Goal: Information Seeking & Learning: Learn about a topic

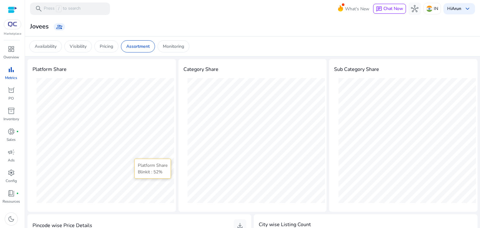
scroll to position [30, 0]
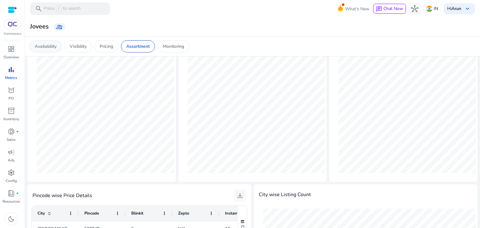
click at [48, 48] on p "Availability" at bounding box center [46, 46] width 22 height 7
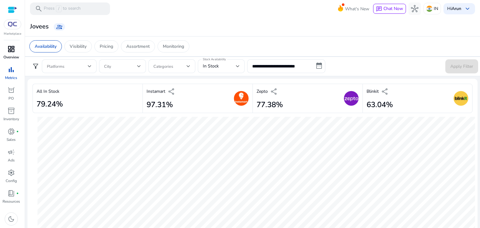
click at [10, 50] on span "dashboard" at bounding box center [12, 49] width 8 height 8
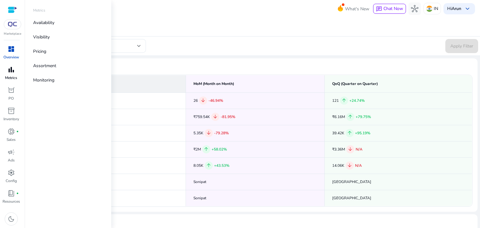
click at [10, 70] on span "bar_chart" at bounding box center [12, 70] width 8 height 8
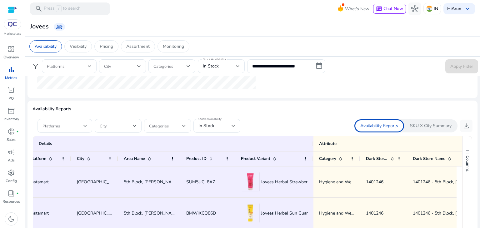
scroll to position [343, 0]
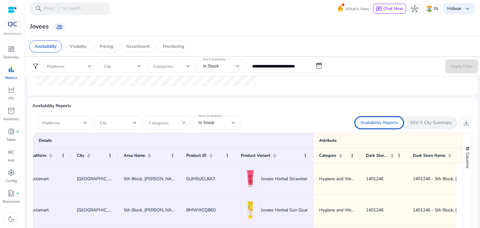
click at [429, 124] on p "SKU X City Summary" at bounding box center [431, 123] width 42 height 6
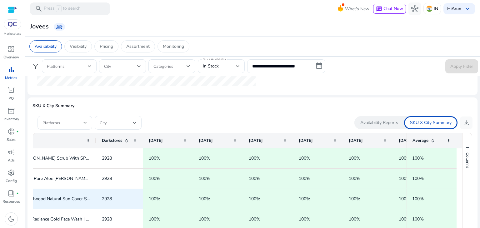
scroll to position [0, 0]
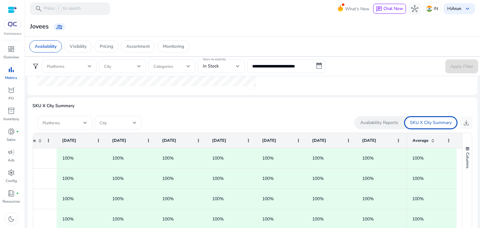
click at [371, 120] on p "Availability Reports" at bounding box center [379, 123] width 38 height 6
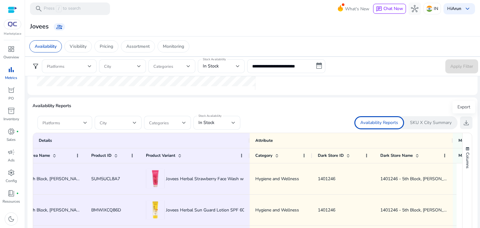
click at [463, 122] on span "download" at bounding box center [467, 123] width 8 height 8
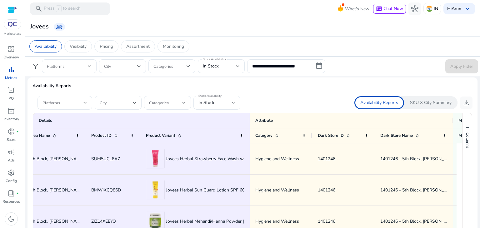
scroll to position [306, 0]
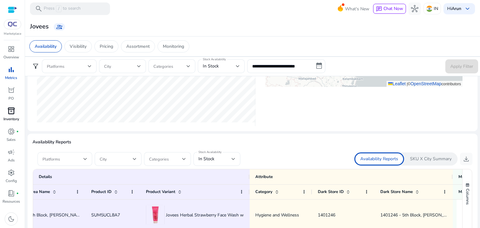
click at [8, 115] on span "inventory_2" at bounding box center [12, 111] width 8 height 8
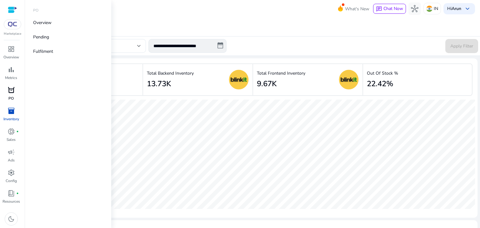
click at [10, 95] on div "orders" at bounding box center [12, 90] width 18 height 10
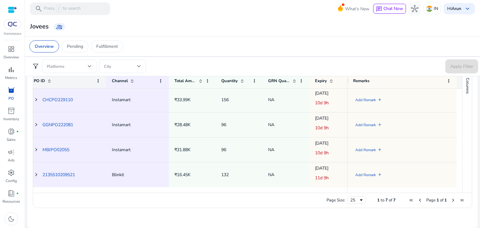
scroll to position [30, 0]
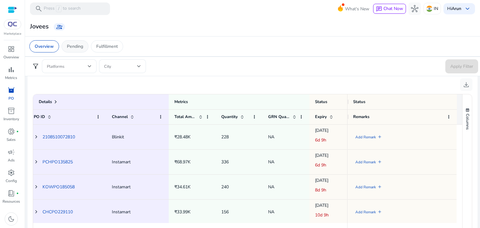
click at [78, 48] on p "Pending" at bounding box center [75, 46] width 16 height 7
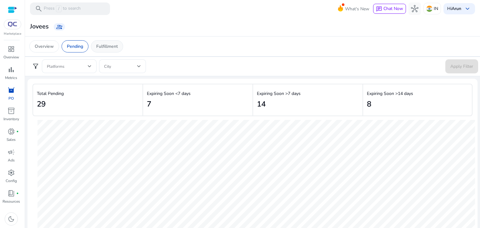
click at [113, 46] on p "Fulfillment" at bounding box center [107, 46] width 22 height 7
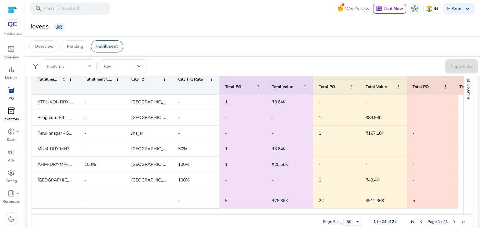
click at [8, 115] on span "inventory_2" at bounding box center [12, 111] width 8 height 8
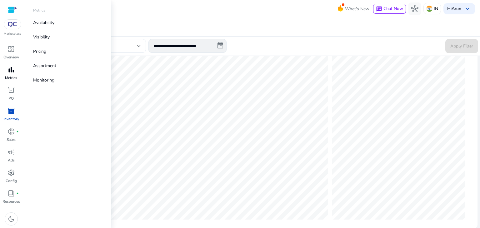
click at [9, 73] on span "bar_chart" at bounding box center [12, 70] width 8 height 8
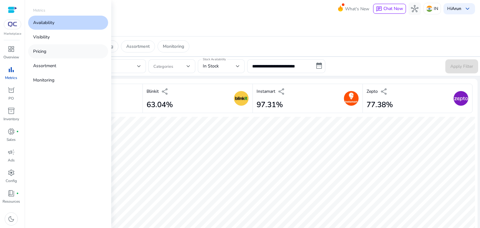
click at [43, 52] on p "Pricing" at bounding box center [39, 51] width 13 height 7
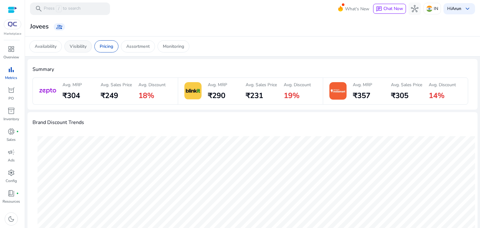
click at [80, 47] on p "Visibility" at bounding box center [78, 46] width 17 height 7
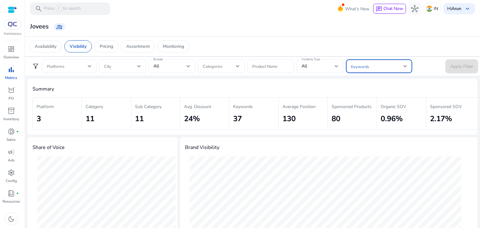
click at [383, 67] on span at bounding box center [377, 66] width 53 height 7
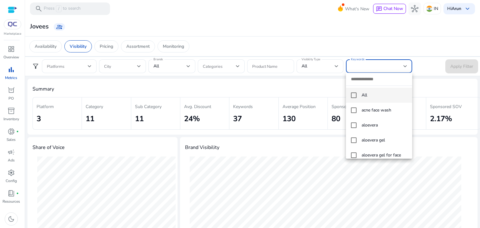
click at [358, 76] on input "dropdown search" at bounding box center [379, 79] width 66 height 13
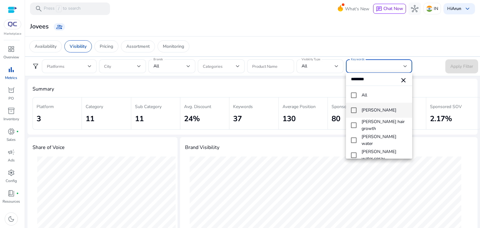
type input "********"
click at [353, 110] on mat-pseudo-checkbox at bounding box center [354, 111] width 6 height 6
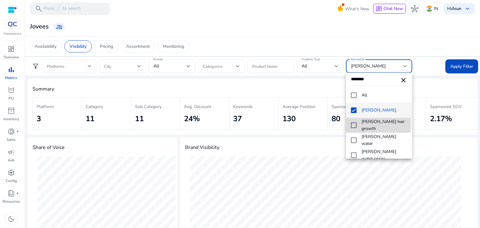
click at [354, 125] on mat-pseudo-checkbox at bounding box center [354, 126] width 6 height 6
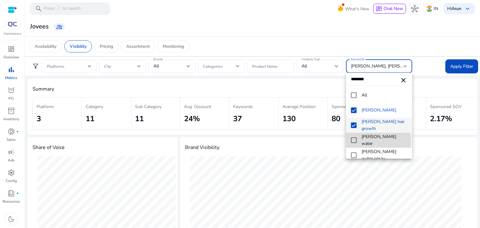
click at [355, 142] on mat-pseudo-checkbox at bounding box center [354, 141] width 6 height 6
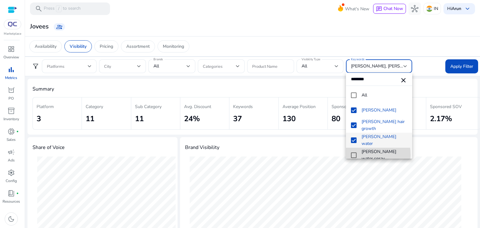
click at [355, 155] on mat-pseudo-checkbox at bounding box center [354, 156] width 6 height 6
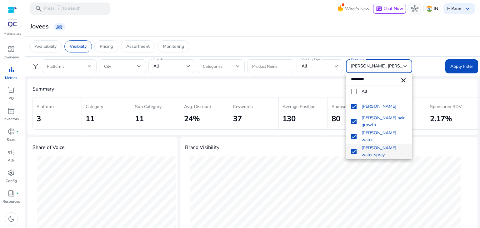
click at [457, 66] on div at bounding box center [240, 114] width 480 height 228
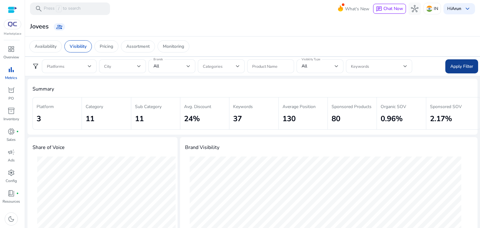
click at [464, 67] on span "Apply Filter" at bounding box center [461, 66] width 23 height 7
click at [388, 66] on span at bounding box center [377, 66] width 53 height 7
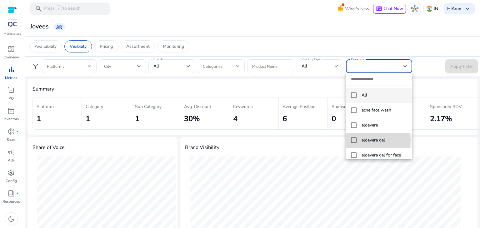
click at [353, 140] on mat-pseudo-checkbox at bounding box center [354, 141] width 6 height 6
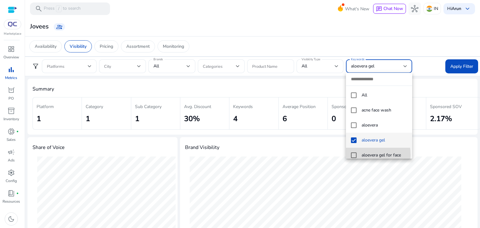
click at [354, 155] on mat-pseudo-checkbox at bounding box center [354, 156] width 6 height 6
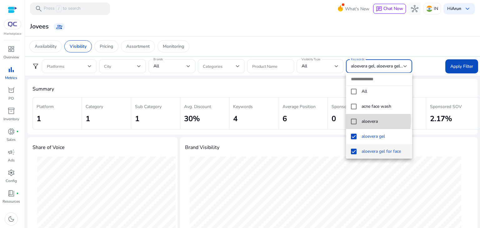
click at [353, 120] on mat-pseudo-checkbox at bounding box center [354, 122] width 6 height 6
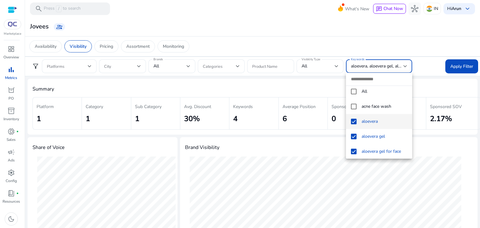
click at [457, 67] on div at bounding box center [240, 114] width 480 height 228
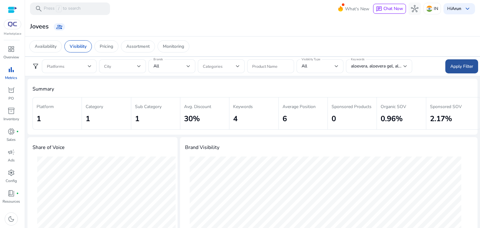
click at [455, 67] on span "Apply Filter" at bounding box center [461, 66] width 23 height 7
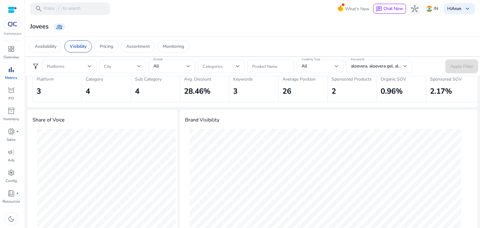
scroll to position [0, 0]
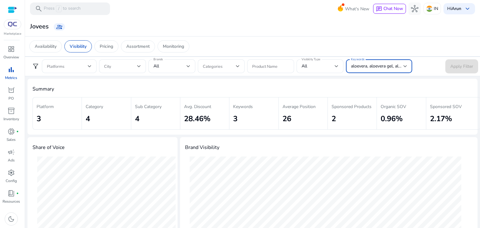
click at [393, 65] on span "aloevera, aloevera gel, aloevera gel for face" at bounding box center [392, 66] width 83 height 6
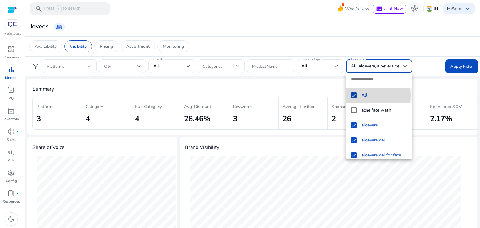
click at [354, 95] on mat-pseudo-checkbox at bounding box center [354, 96] width 6 height 6
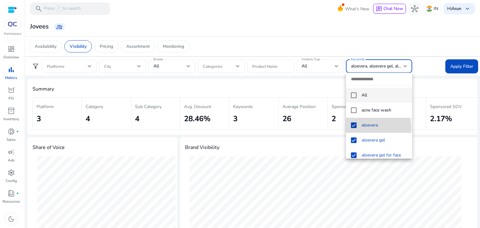
click at [354, 129] on mat-option "aloevera" at bounding box center [379, 125] width 66 height 15
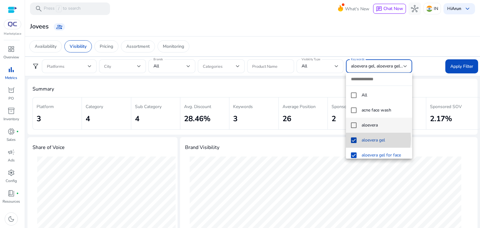
click at [353, 139] on mat-pseudo-checkbox at bounding box center [354, 141] width 6 height 6
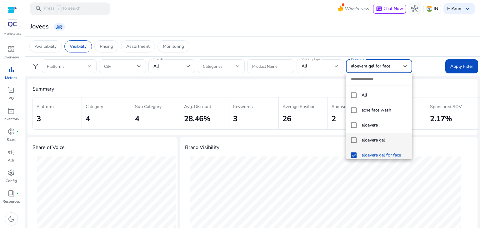
click at [353, 154] on mat-pseudo-checkbox at bounding box center [354, 156] width 6 height 6
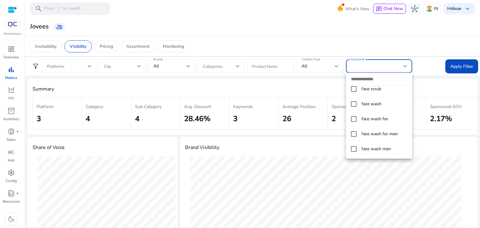
scroll to position [216, 0]
click at [352, 104] on mat-pseudo-checkbox at bounding box center [354, 105] width 6 height 6
click at [455, 66] on div at bounding box center [240, 114] width 480 height 228
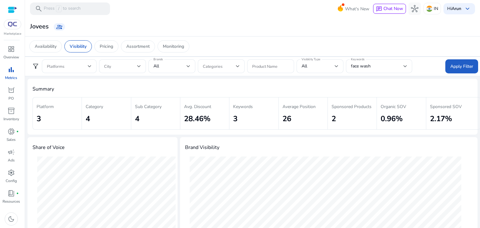
click at [455, 66] on span "Apply Filter" at bounding box center [461, 66] width 23 height 7
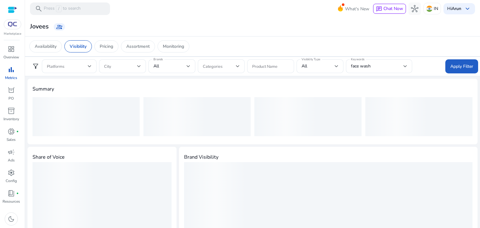
click at [455, 66] on span "Apply Filter" at bounding box center [461, 66] width 23 height 7
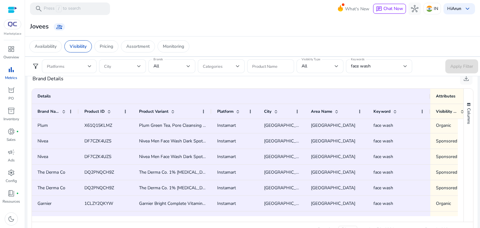
scroll to position [0, 0]
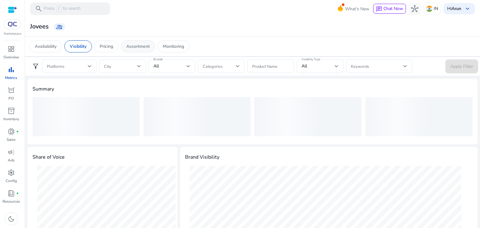
click at [144, 48] on p "Assortment" at bounding box center [137, 46] width 23 height 7
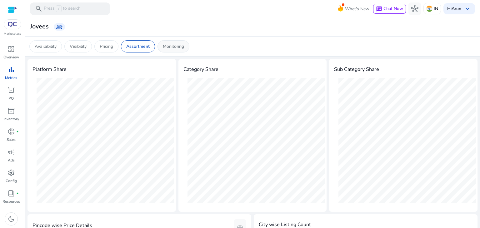
click at [169, 44] on p "Monitoring" at bounding box center [173, 46] width 21 height 7
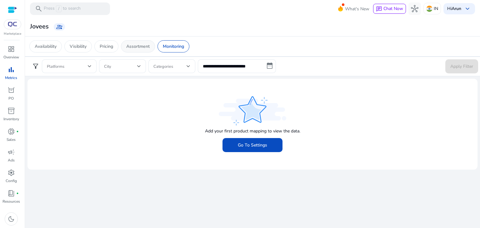
click at [142, 50] on div "Assortment" at bounding box center [138, 46] width 34 height 12
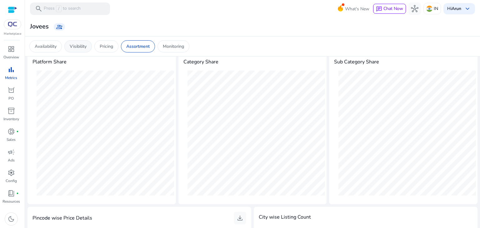
click at [76, 45] on p "Visibility" at bounding box center [78, 46] width 17 height 7
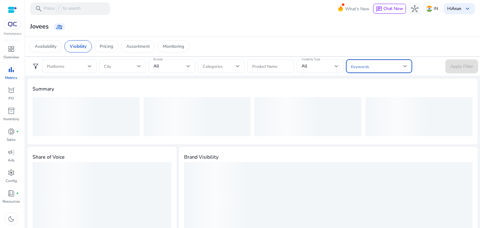
click at [366, 67] on span at bounding box center [377, 66] width 53 height 7
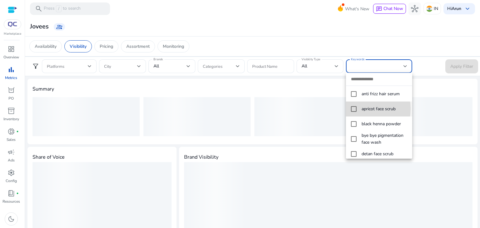
click at [355, 108] on mat-pseudo-checkbox at bounding box center [354, 109] width 6 height 6
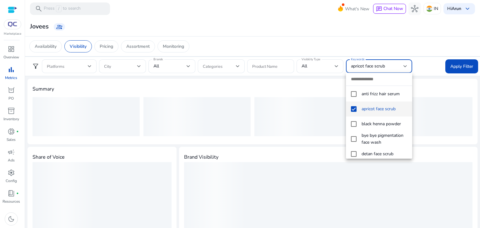
click at [459, 67] on div at bounding box center [240, 114] width 480 height 228
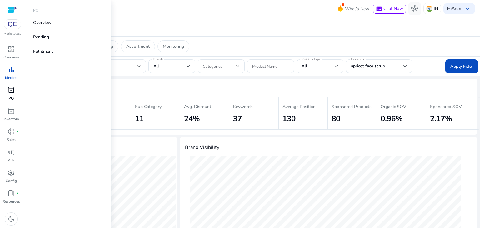
click at [12, 92] on span "orders" at bounding box center [12, 91] width 8 height 8
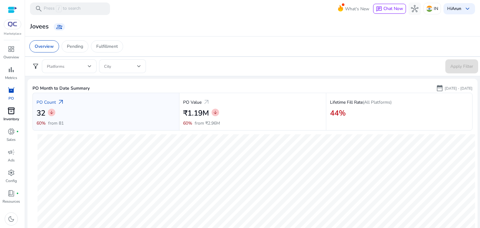
click at [11, 112] on span "inventory_2" at bounding box center [12, 111] width 8 height 8
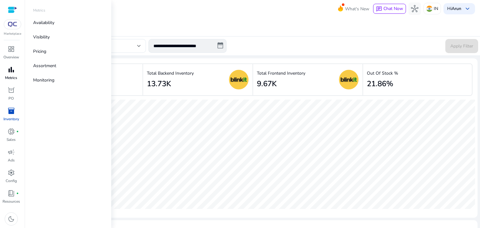
click at [8, 73] on span "bar_chart" at bounding box center [12, 70] width 8 height 8
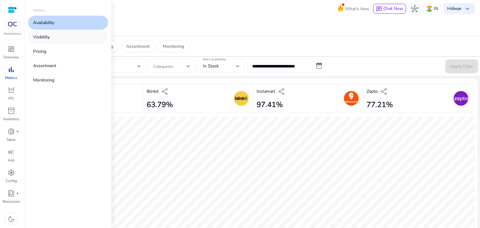
click at [49, 32] on link "Visibility" at bounding box center [68, 37] width 80 height 14
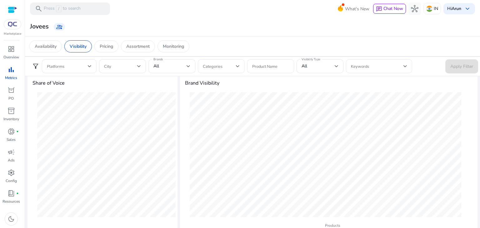
scroll to position [65, 0]
click at [12, 111] on span "inventory_2" at bounding box center [12, 111] width 8 height 8
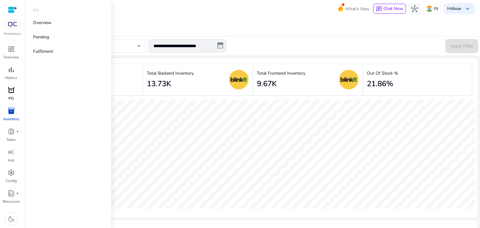
click at [11, 93] on span "orders" at bounding box center [12, 91] width 8 height 8
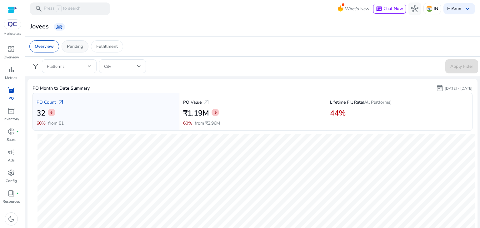
click at [72, 43] on p "Pending" at bounding box center [75, 46] width 16 height 7
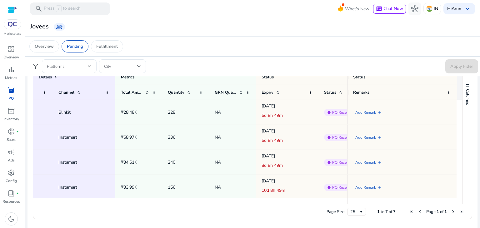
scroll to position [0, 69]
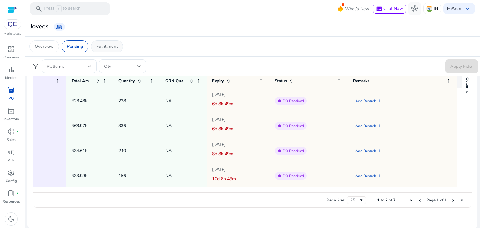
click at [99, 42] on div "Fulfillment" at bounding box center [107, 46] width 32 height 12
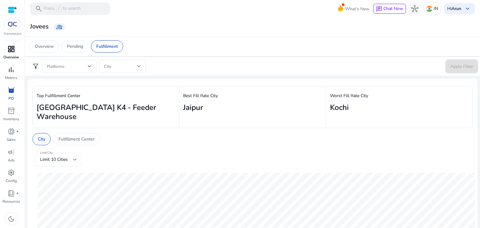
click at [8, 50] on span "dashboard" at bounding box center [12, 49] width 8 height 8
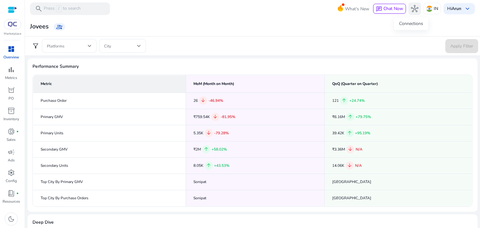
click at [412, 9] on span "hub" at bounding box center [415, 9] width 8 height 8
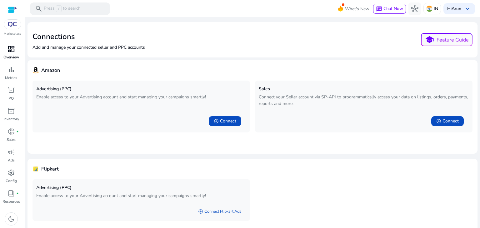
click at [11, 54] on div "dashboard" at bounding box center [12, 49] width 18 height 10
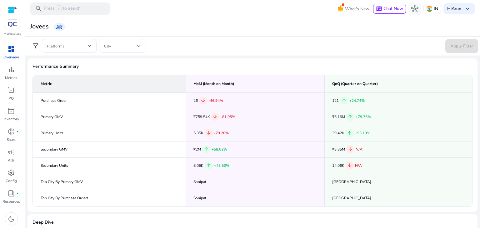
click at [162, 78] on th "Metric" at bounding box center [109, 84] width 153 height 18
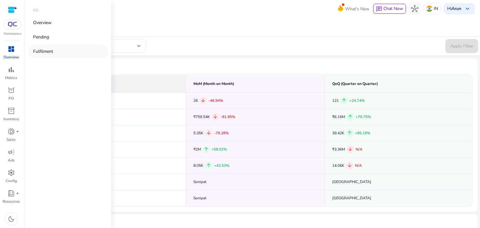
click at [49, 48] on p "Fulfilment" at bounding box center [43, 51] width 20 height 7
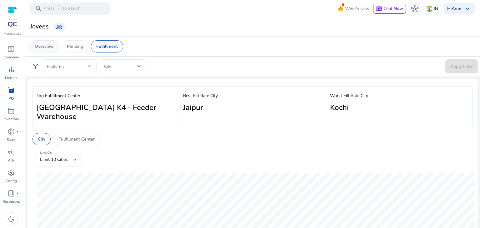
click at [45, 43] on p "Overview" at bounding box center [44, 46] width 19 height 7
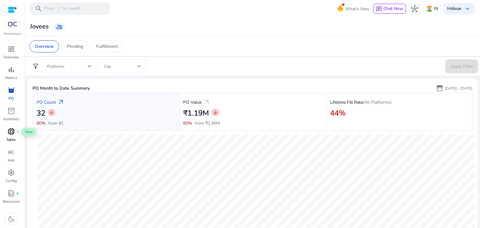
click at [10, 132] on span "donut_small" at bounding box center [12, 132] width 8 height 8
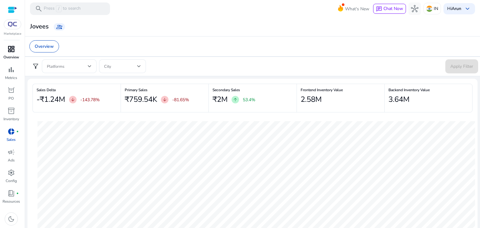
click at [9, 53] on span "dashboard" at bounding box center [12, 49] width 8 height 8
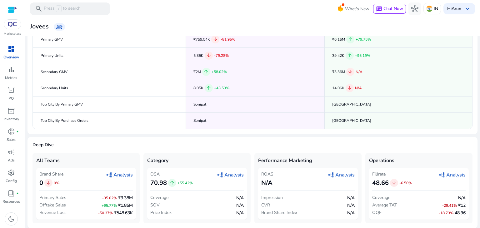
click at [119, 172] on span "graph_2 Analysis" at bounding box center [119, 175] width 27 height 8
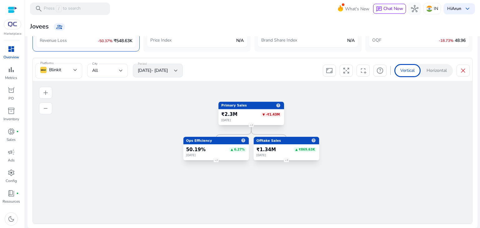
click at [212, 158] on foreignobject "2" at bounding box center [216, 160] width 9 height 9
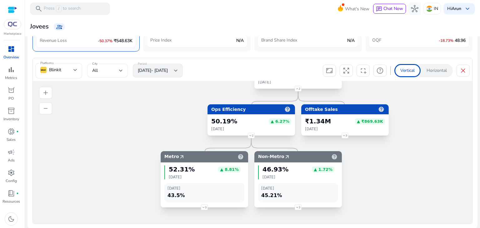
click at [179, 156] on icon "arrow_outward" at bounding box center [182, 157] width 6 height 9
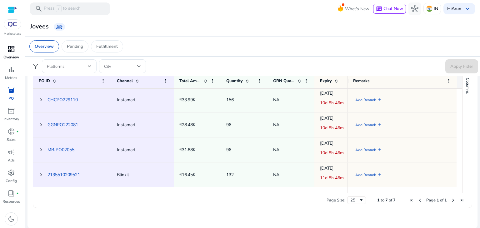
click at [11, 54] on p "Overview" at bounding box center [11, 57] width 16 height 6
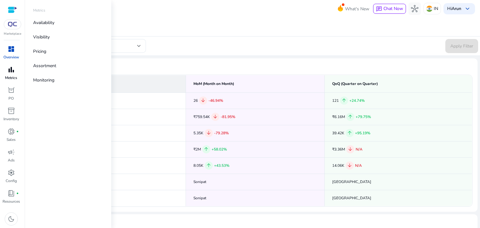
click at [9, 74] on div "bar_chart" at bounding box center [12, 70] width 18 height 10
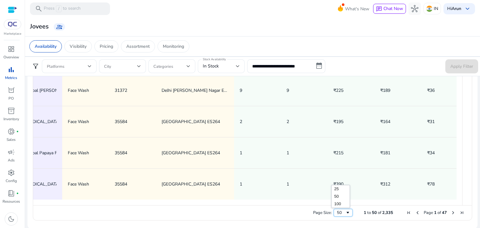
click at [339, 213] on div "50" at bounding box center [341, 213] width 8 height 6
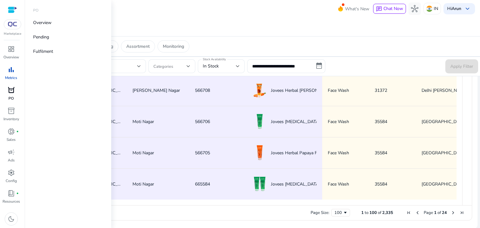
click at [13, 90] on span "orders" at bounding box center [12, 91] width 8 height 8
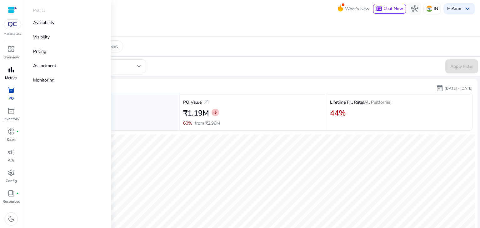
click at [9, 74] on div "bar_chart" at bounding box center [12, 70] width 18 height 10
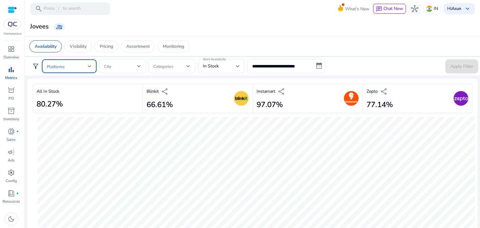
click at [73, 66] on span at bounding box center [67, 66] width 41 height 7
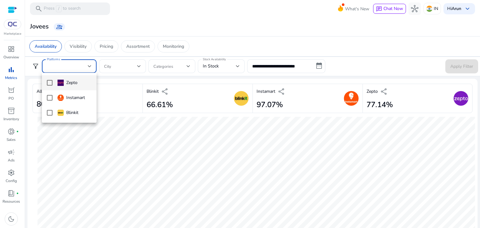
click at [12, 111] on div at bounding box center [240, 114] width 480 height 228
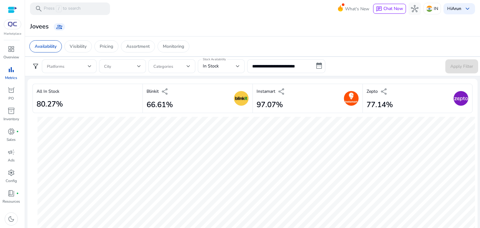
click at [12, 111] on span "inventory_2" at bounding box center [12, 111] width 8 height 8
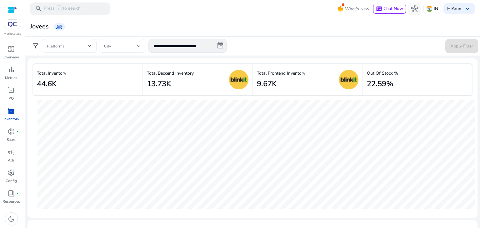
click at [77, 48] on span at bounding box center [67, 46] width 41 height 7
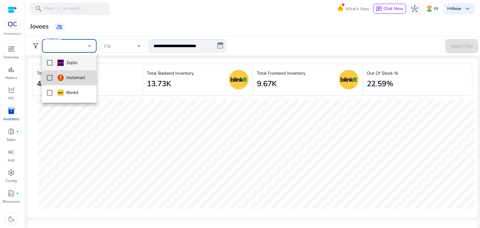
click at [49, 79] on mat-pseudo-checkbox at bounding box center [50, 78] width 6 height 6
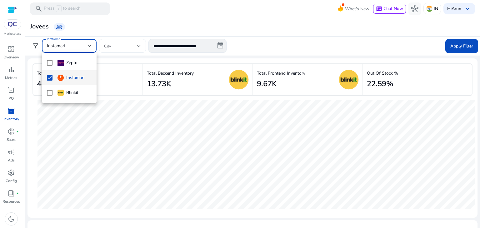
click at [458, 47] on div at bounding box center [240, 114] width 480 height 228
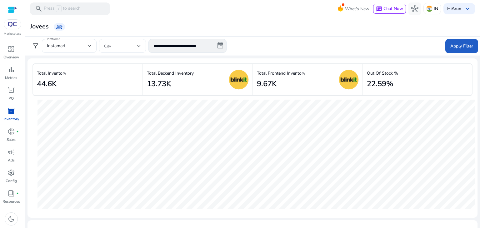
click at [458, 47] on span "Apply Filter" at bounding box center [461, 46] width 23 height 7
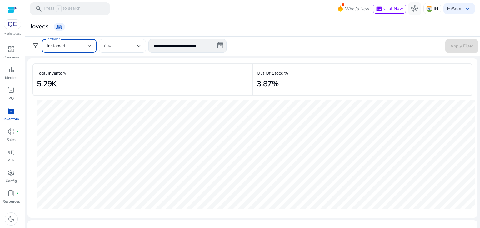
click at [74, 45] on div "Instamart" at bounding box center [67, 46] width 41 height 7
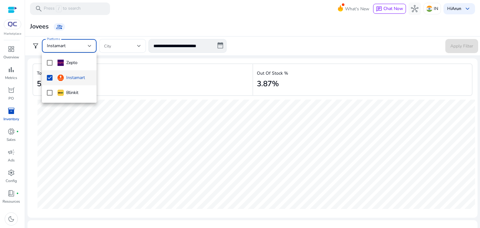
click at [49, 78] on mat-pseudo-checkbox at bounding box center [50, 78] width 6 height 6
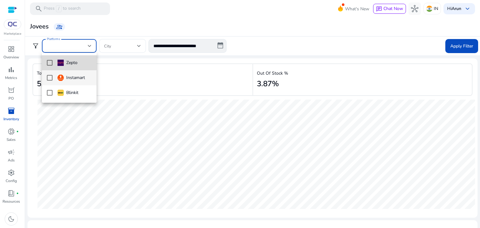
click at [49, 63] on mat-pseudo-checkbox at bounding box center [50, 63] width 6 height 6
click at [471, 45] on div at bounding box center [240, 114] width 480 height 228
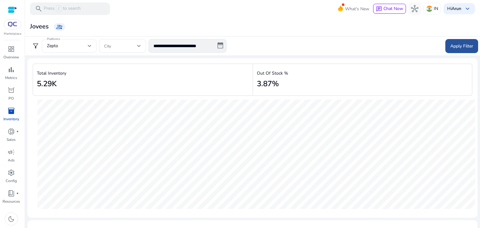
click at [465, 46] on span "Apply Filter" at bounding box center [461, 46] width 23 height 7
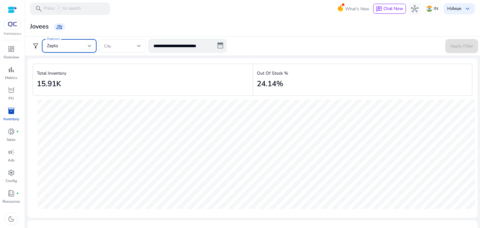
click at [69, 45] on div "Zepto" at bounding box center [67, 46] width 41 height 7
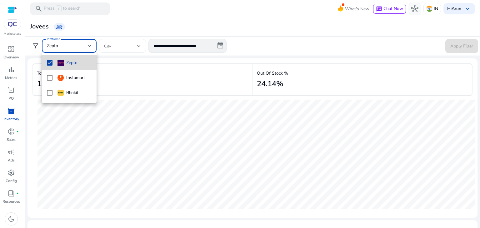
click at [50, 62] on mat-pseudo-checkbox at bounding box center [50, 63] width 6 height 6
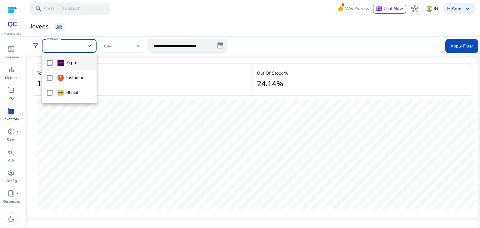
click at [145, 28] on div at bounding box center [240, 114] width 480 height 228
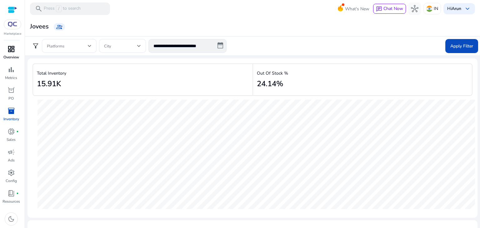
click at [9, 48] on span "dashboard" at bounding box center [12, 49] width 8 height 8
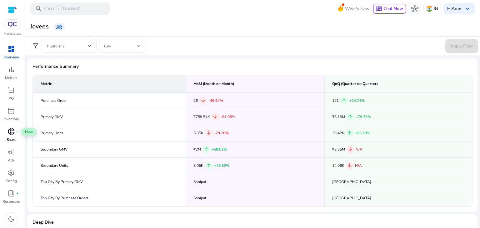
click at [13, 132] on span "donut_small" at bounding box center [12, 132] width 8 height 8
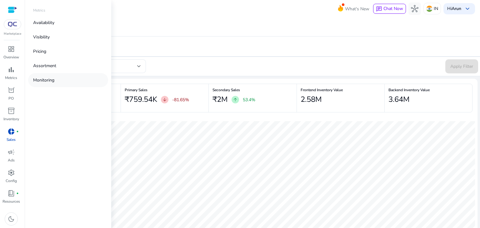
click at [50, 78] on p "Monitoring" at bounding box center [43, 80] width 21 height 7
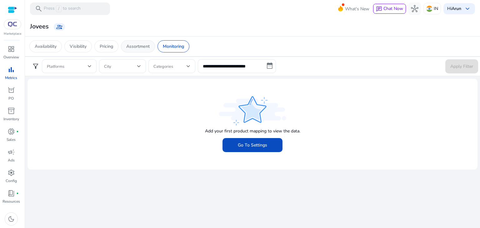
click at [141, 48] on p "Assortment" at bounding box center [137, 46] width 23 height 7
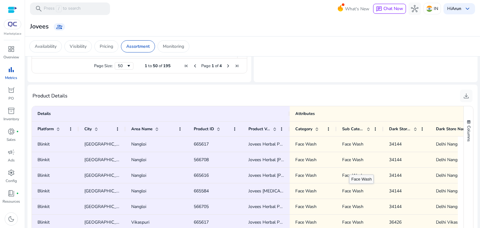
scroll to position [0, 53]
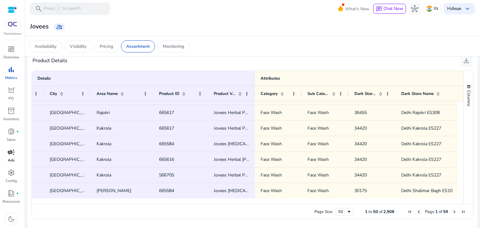
click at [12, 157] on div "campaign" at bounding box center [12, 152] width 18 height 10
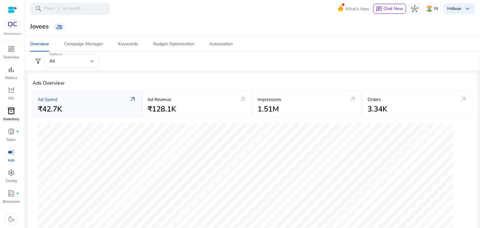
click at [8, 115] on span "inventory_2" at bounding box center [12, 111] width 8 height 8
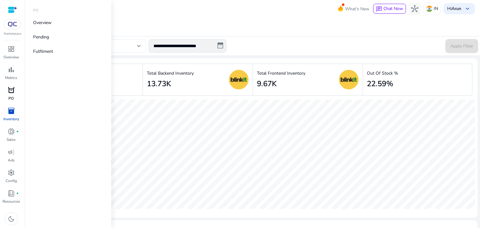
click at [6, 92] on div "orders" at bounding box center [12, 90] width 18 height 10
